Goal: Transaction & Acquisition: Download file/media

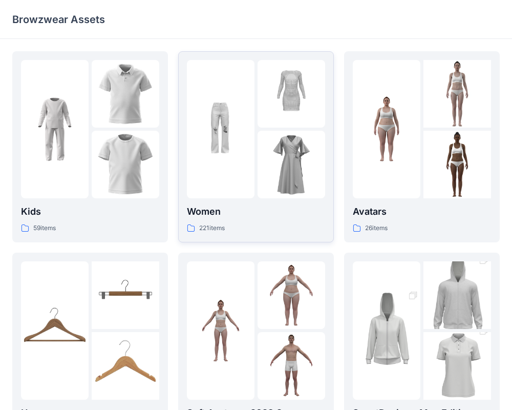
click at [203, 164] on div at bounding box center [221, 129] width 68 height 138
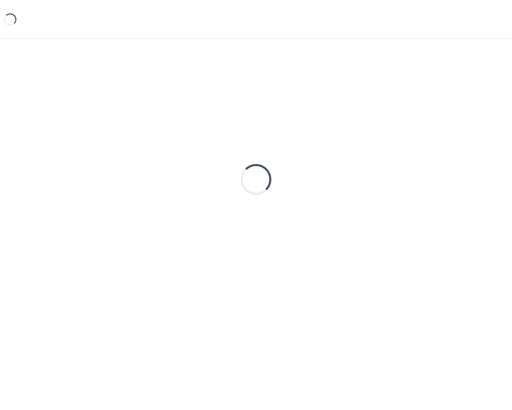
click at [197, 184] on div "Loading..." at bounding box center [255, 179] width 487 height 256
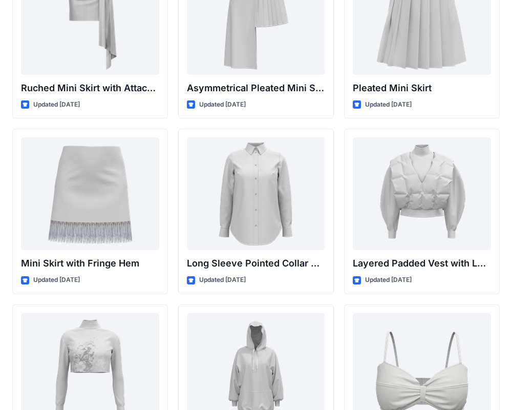
scroll to position [2913, 0]
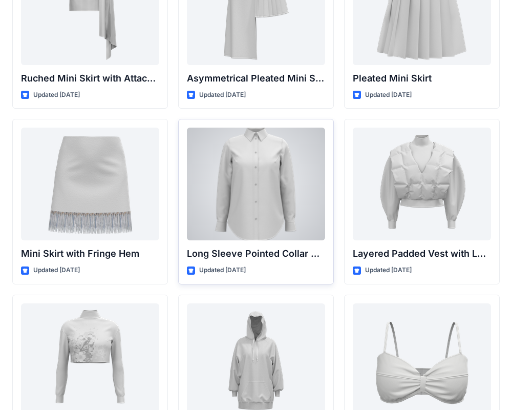
click at [246, 220] on div at bounding box center [256, 183] width 138 height 113
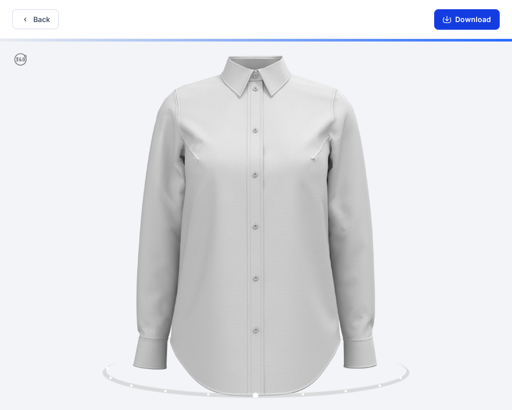
click at [457, 16] on button "Download" at bounding box center [467, 19] width 66 height 20
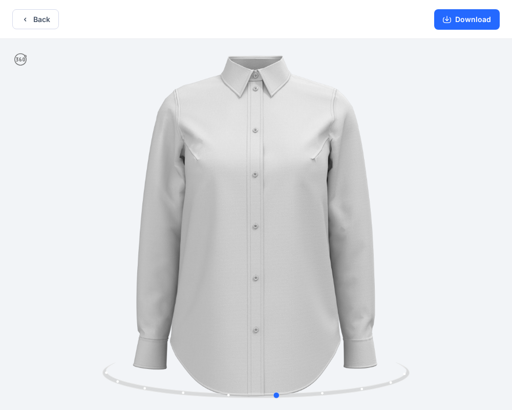
drag, startPoint x: 319, startPoint y: 234, endPoint x: 336, endPoint y: 231, distance: 16.7
click at [336, 231] on div at bounding box center [256, 225] width 512 height 373
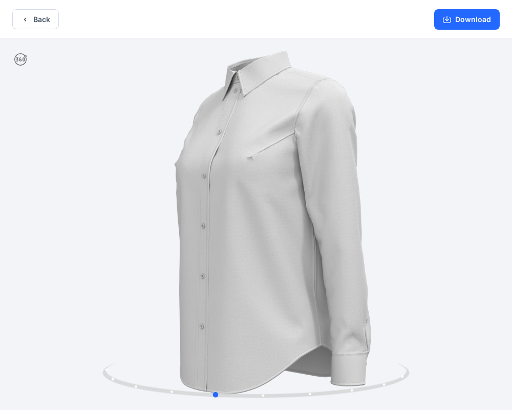
drag, startPoint x: 288, startPoint y: 218, endPoint x: 397, endPoint y: 71, distance: 183.3
click at [262, 222] on div at bounding box center [256, 225] width 512 height 373
click at [446, 11] on button "Download" at bounding box center [467, 19] width 66 height 20
drag, startPoint x: 458, startPoint y: 20, endPoint x: 456, endPoint y: 25, distance: 5.3
click at [458, 20] on button "Download" at bounding box center [467, 19] width 66 height 20
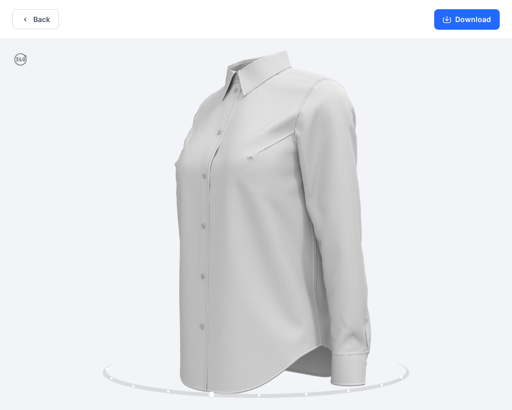
click at [464, 32] on div "Download" at bounding box center [467, 19] width 90 height 38
click at [464, 18] on button "Download" at bounding box center [467, 19] width 66 height 20
